Goal: Find specific page/section: Find specific page/section

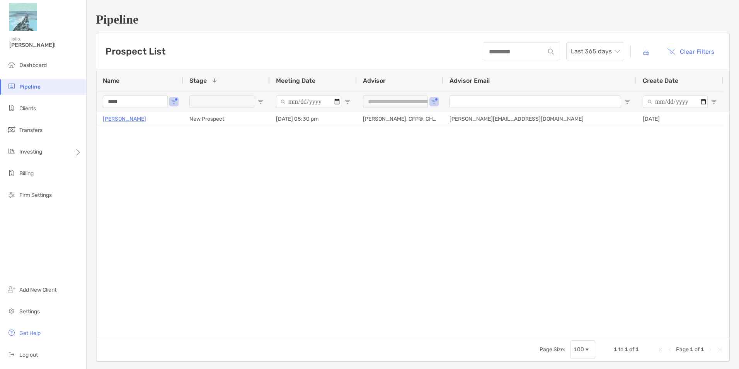
click at [153, 104] on input "****" at bounding box center [135, 101] width 65 height 12
type input "*"
type input "**********"
